Goal: Task Accomplishment & Management: Manage account settings

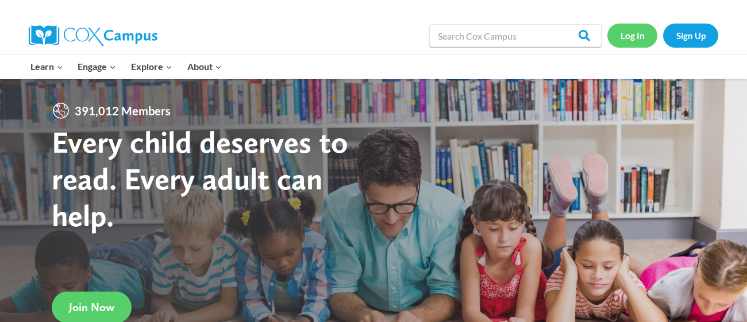
click at [629, 47] on link "Log In" at bounding box center [632, 36] width 50 height 24
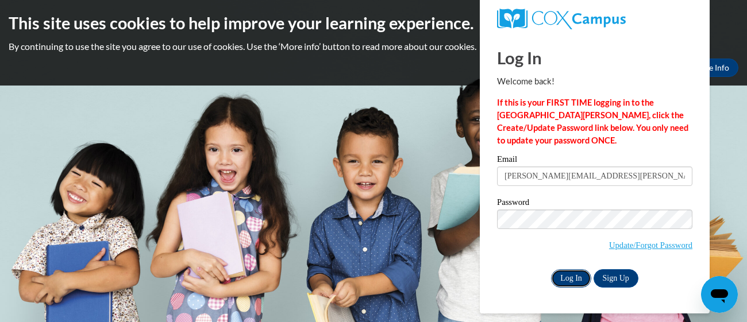
click at [583, 281] on input "Log In" at bounding box center [571, 279] width 40 height 18
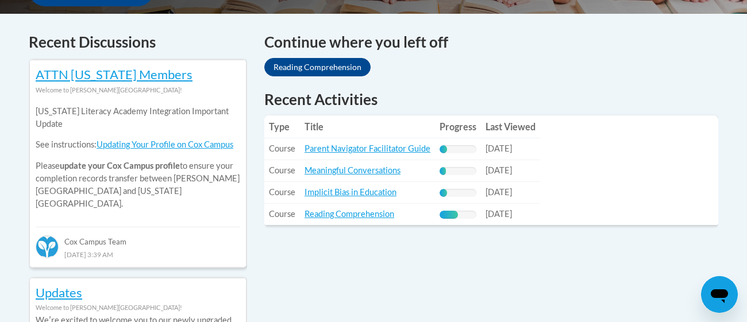
scroll to position [482, 0]
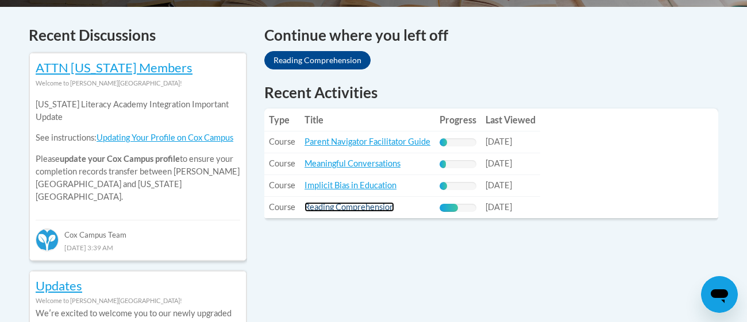
click at [369, 209] on link "Reading Comprehension" at bounding box center [350, 207] width 90 height 10
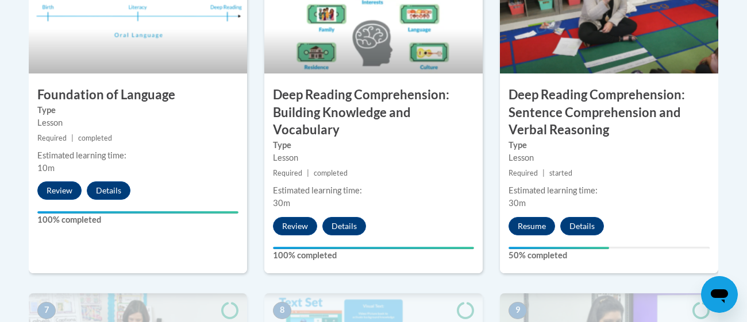
scroll to position [790, 0]
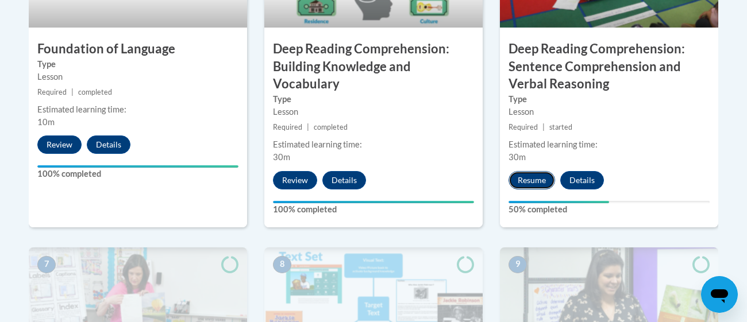
click at [532, 176] on button "Resume" at bounding box center [532, 180] width 47 height 18
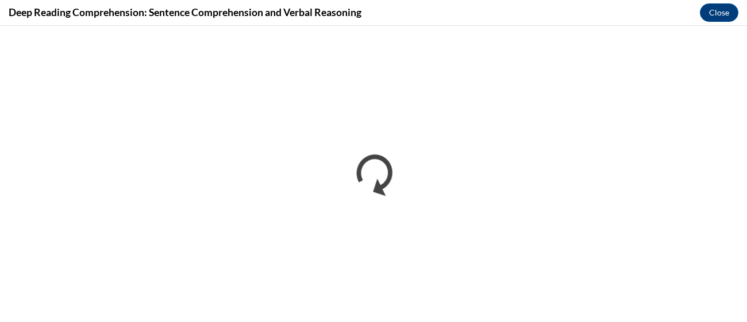
scroll to position [0, 0]
